Goal: Task Accomplishment & Management: Use online tool/utility

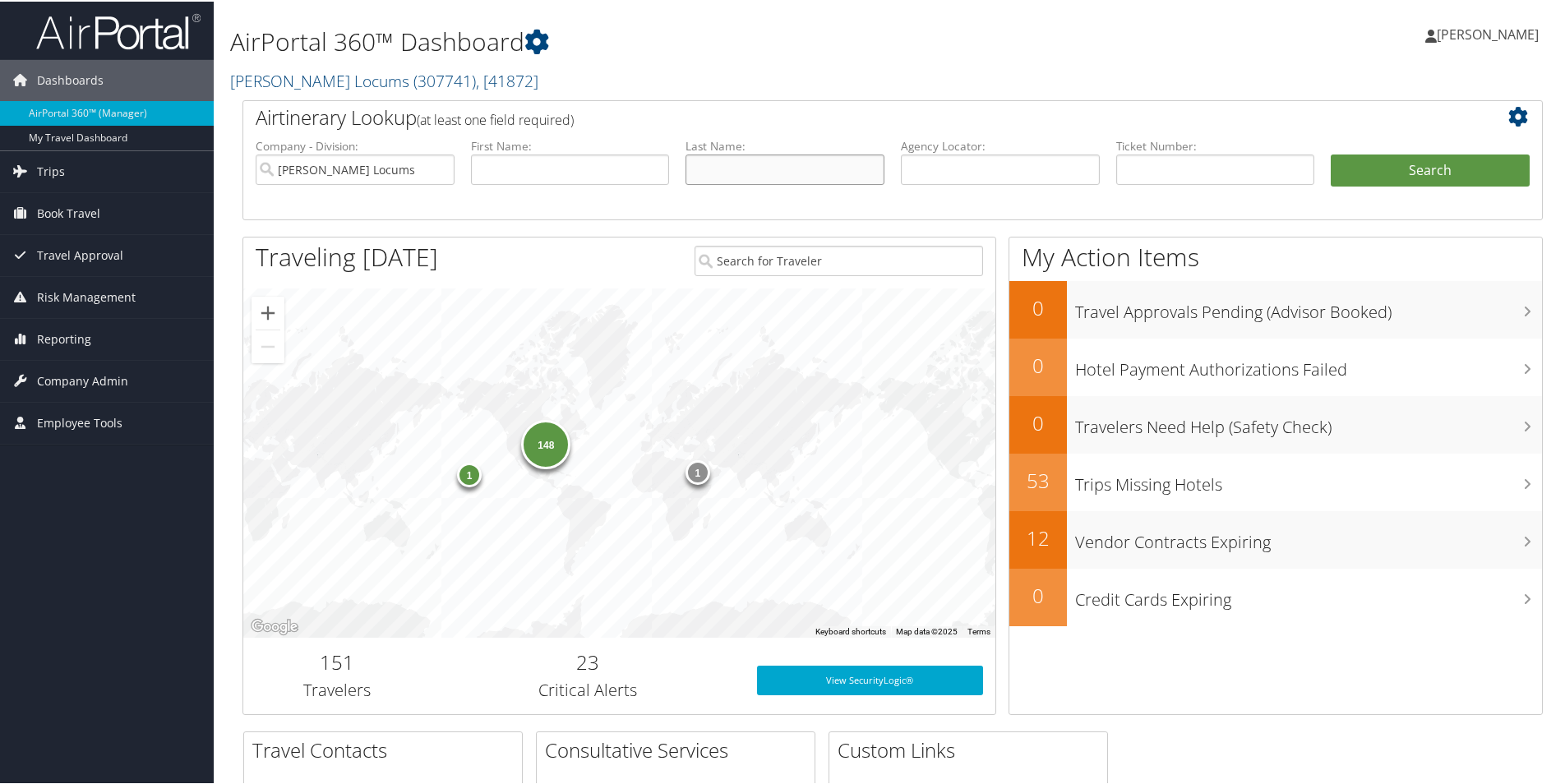
click at [736, 172] on input "text" at bounding box center [784, 167] width 199 height 31
type input "[PERSON_NAME]"
click at [617, 173] on input "text" at bounding box center [570, 167] width 199 height 31
type input "[PERSON_NAME]"
click at [1331, 153] on button "Search" at bounding box center [1430, 169] width 199 height 33
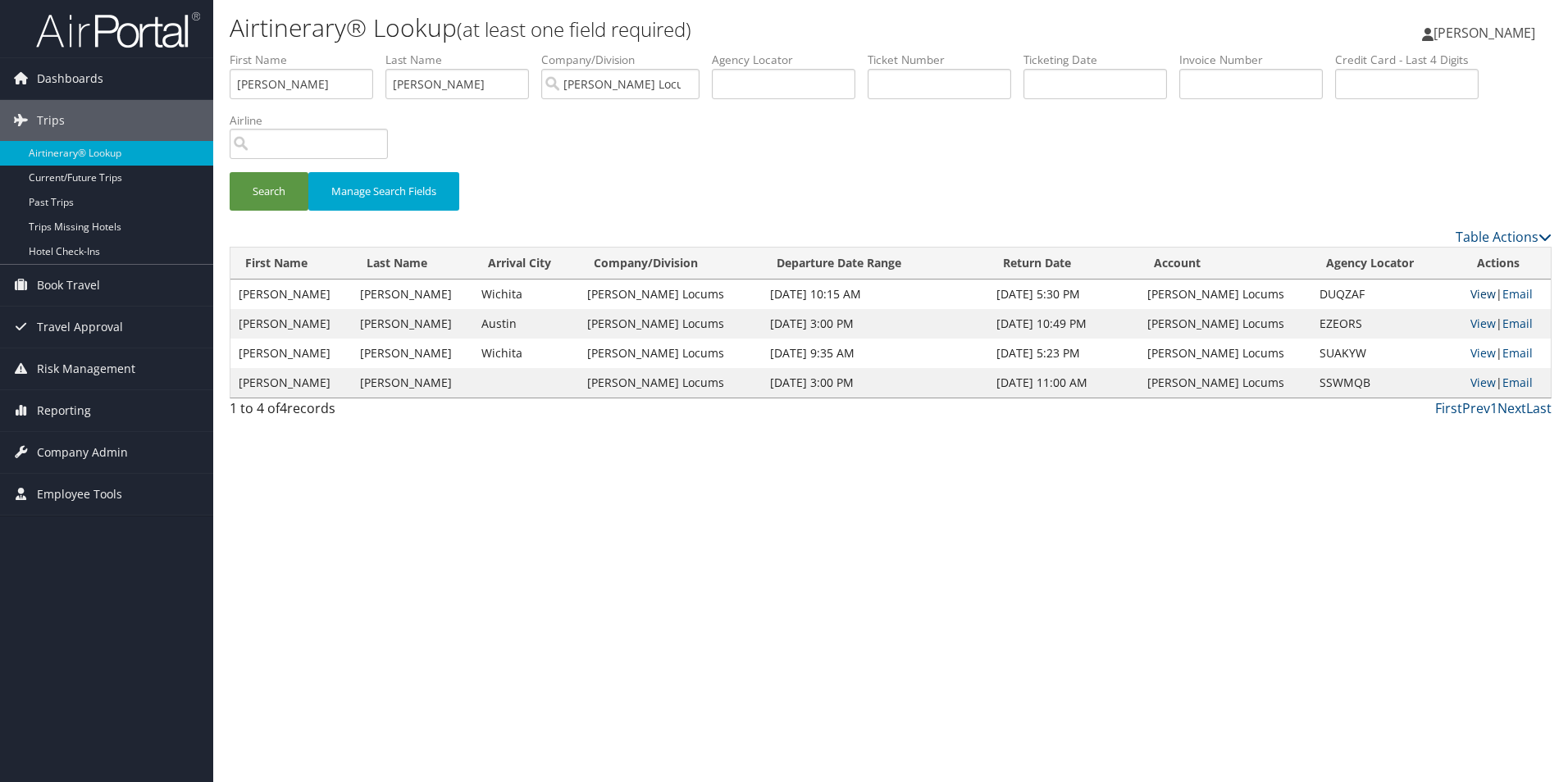
click at [1482, 296] on link "View" at bounding box center [1482, 294] width 26 height 16
drag, startPoint x: 461, startPoint y: 97, endPoint x: 325, endPoint y: 64, distance: 139.9
click at [325, 52] on ul "First Name [PERSON_NAME] Last Name [PERSON_NAME] Departure City Arrival City Co…" at bounding box center [890, 52] width 1322 height 0
type input "SULEIMAN"
drag, startPoint x: 273, startPoint y: 93, endPoint x: 212, endPoint y: 82, distance: 62.0
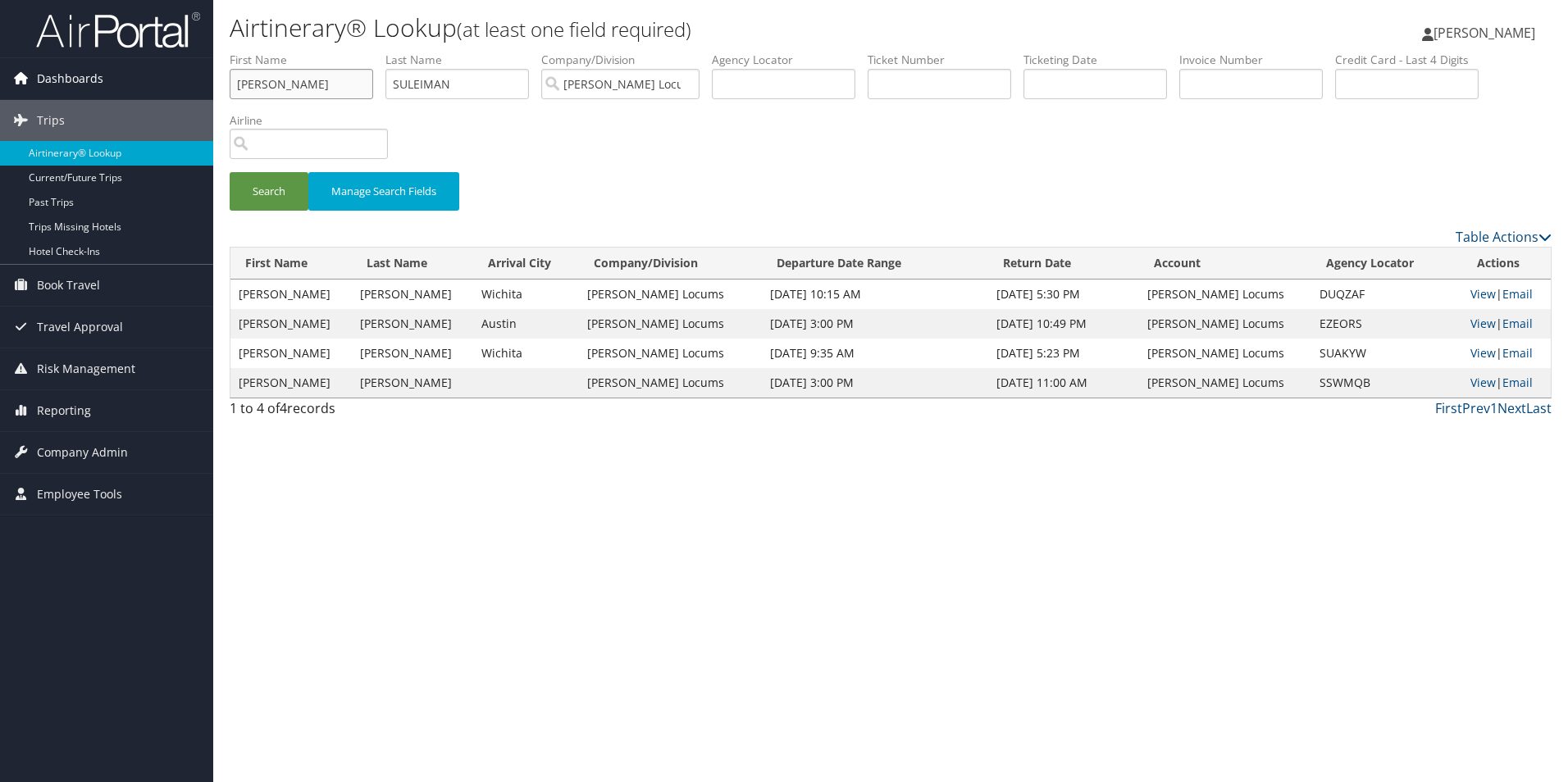
click at [230, 85] on form "First Name [PERSON_NAME] Last Name [PERSON_NAME] Departure City Arrival City Co…" at bounding box center [890, 139] width 1322 height 175
type input "SAUD"
click at [230, 172] on button "Search" at bounding box center [269, 191] width 79 height 39
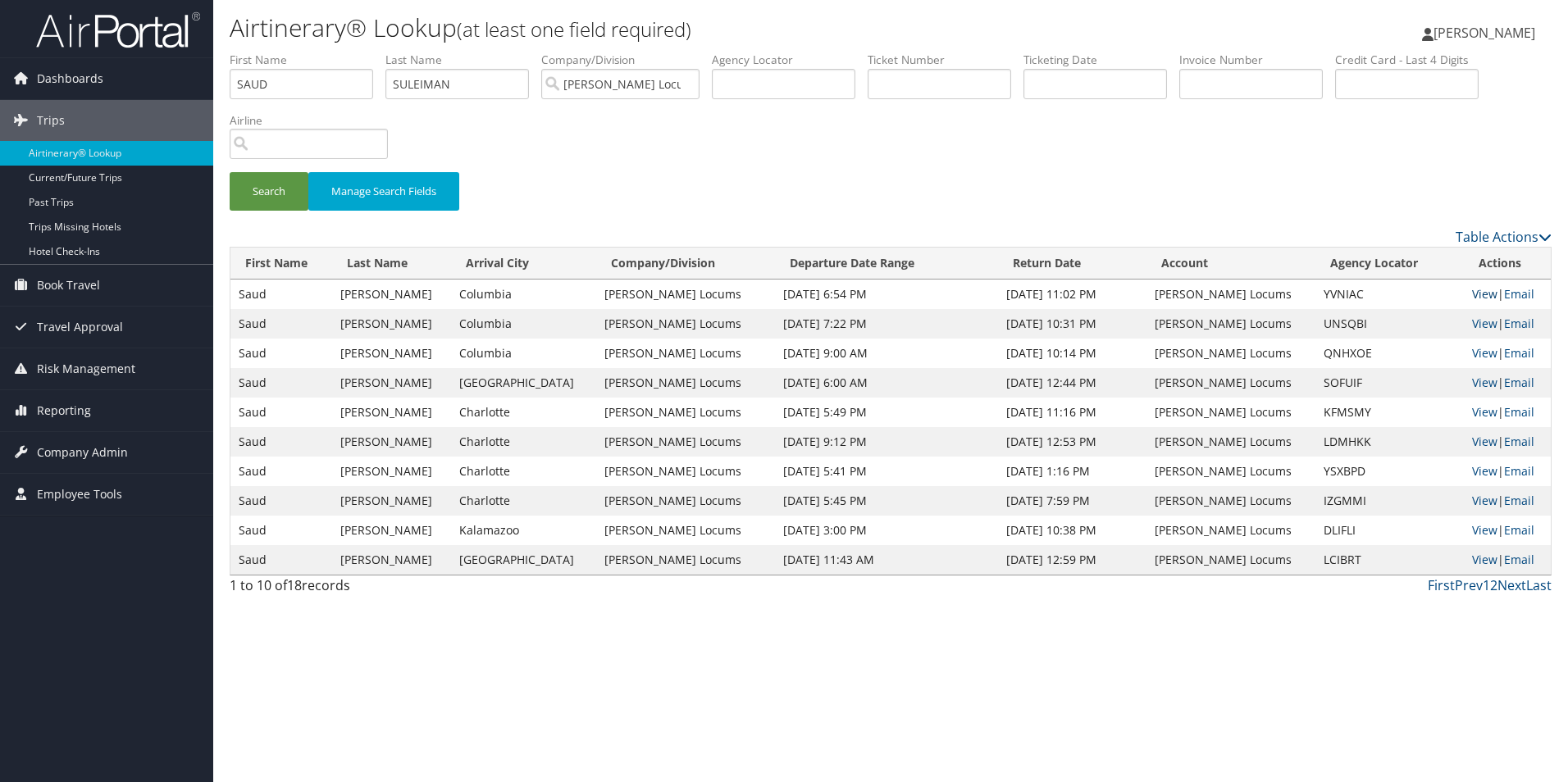
click at [1477, 292] on link "View" at bounding box center [1484, 294] width 26 height 16
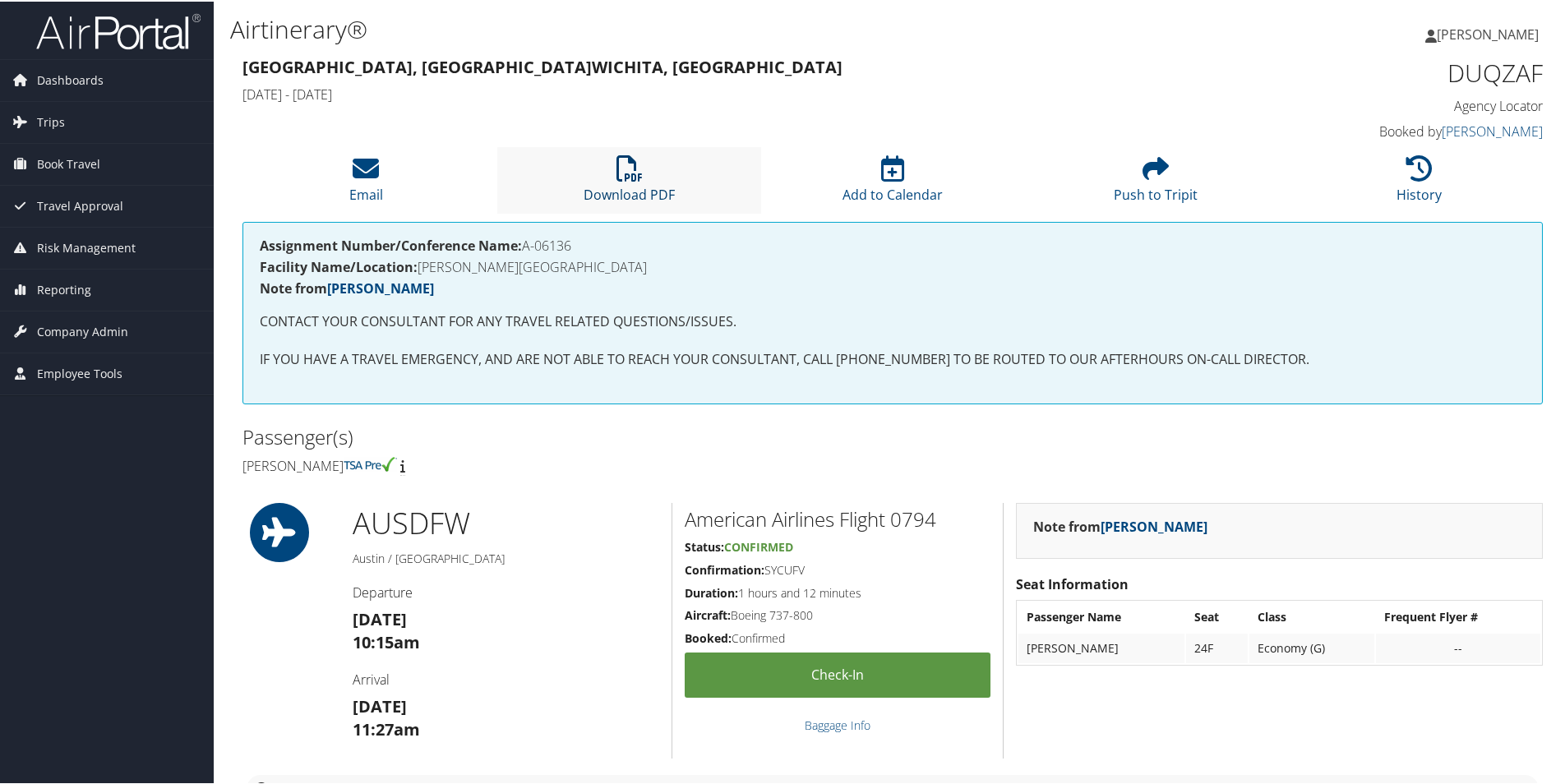
click at [651, 187] on link "Download PDF" at bounding box center [629, 182] width 92 height 40
click at [612, 176] on li "Download PDF" at bounding box center [628, 178] width 263 height 67
